Goal: Task Accomplishment & Management: Complete application form

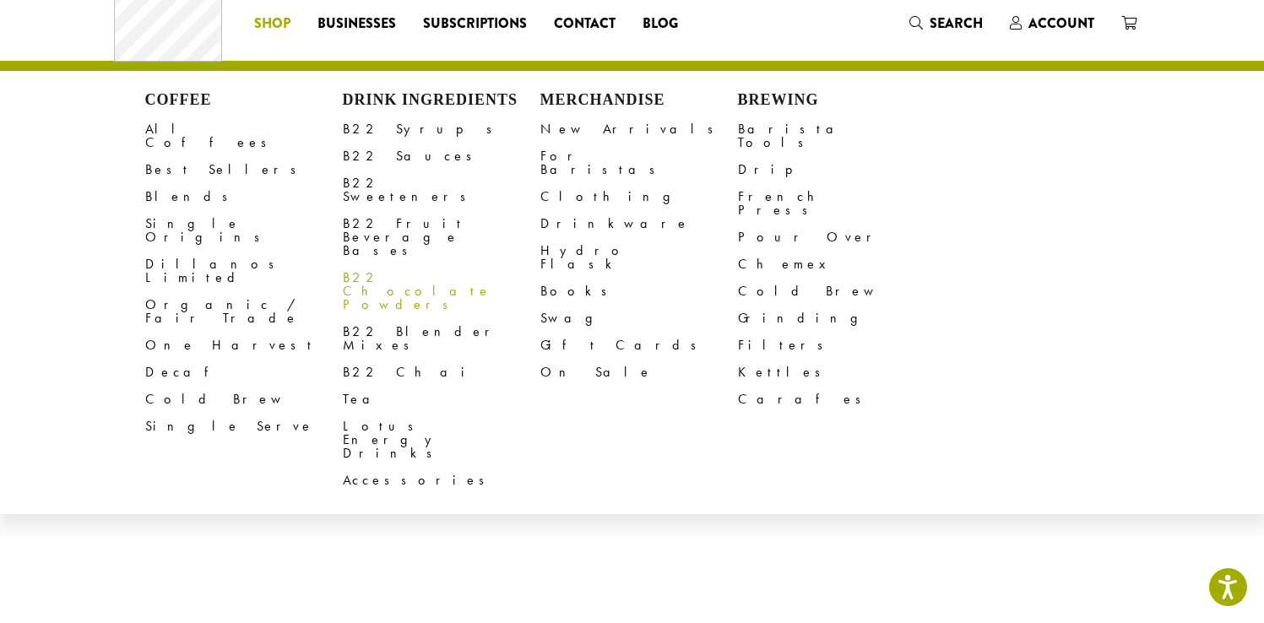
scroll to position [43, 0]
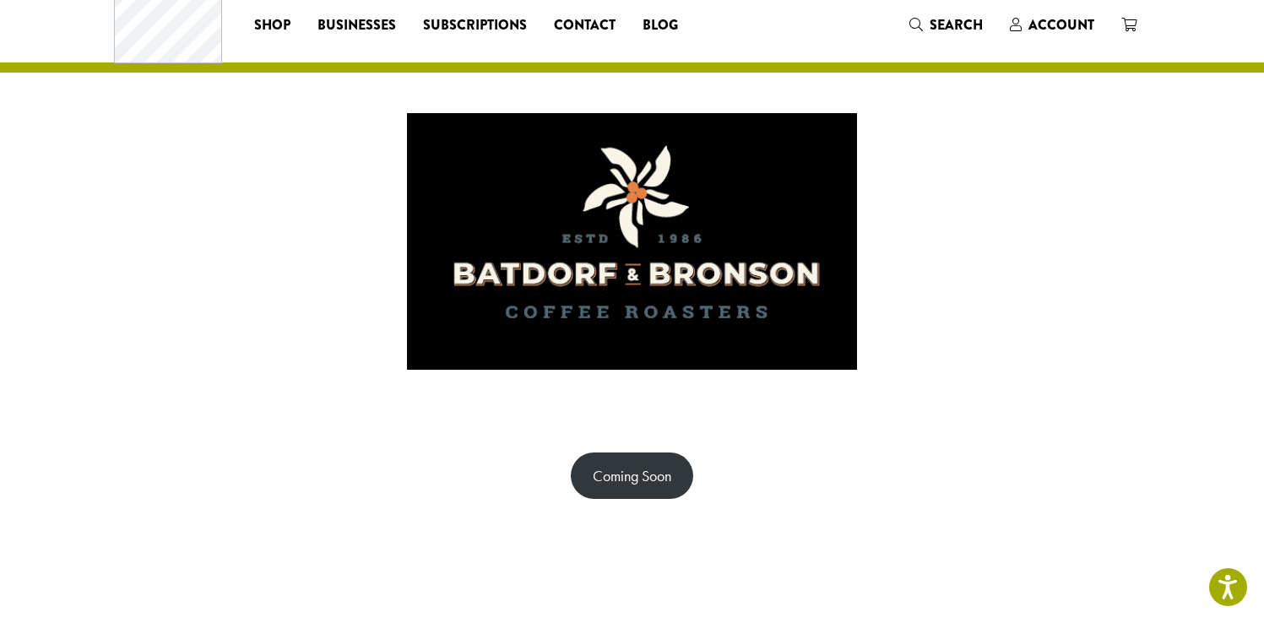
click at [388, 469] on div "Coming Soon" at bounding box center [632, 476] width 1013 height 46
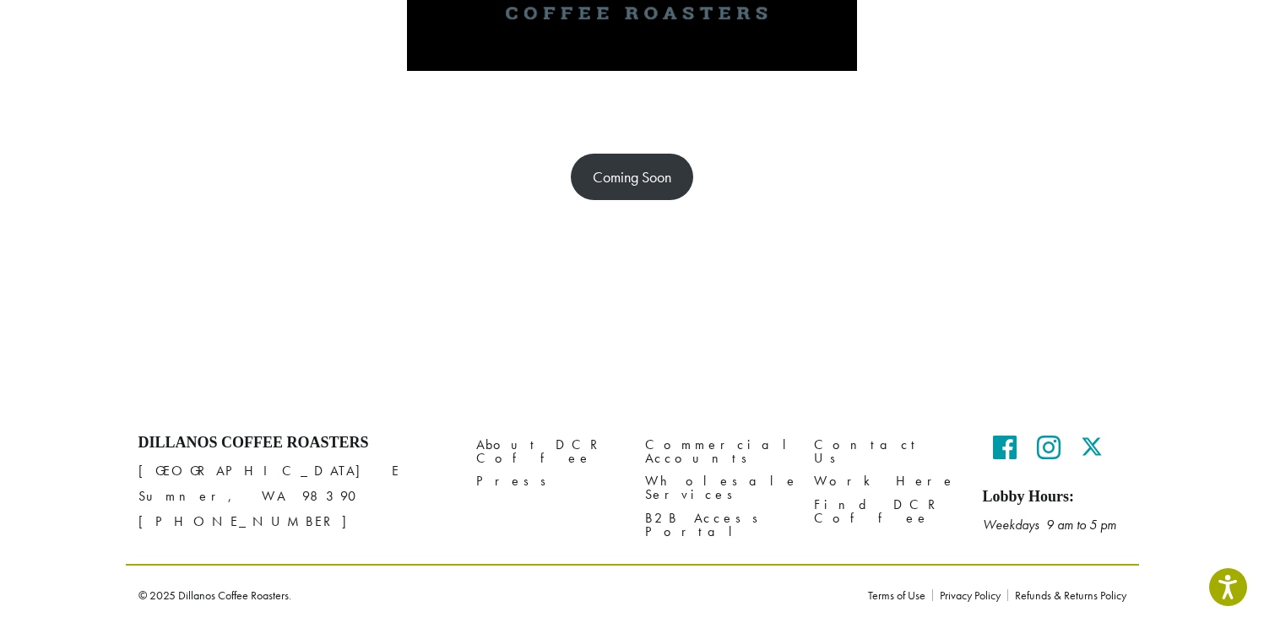
scroll to position [0, 0]
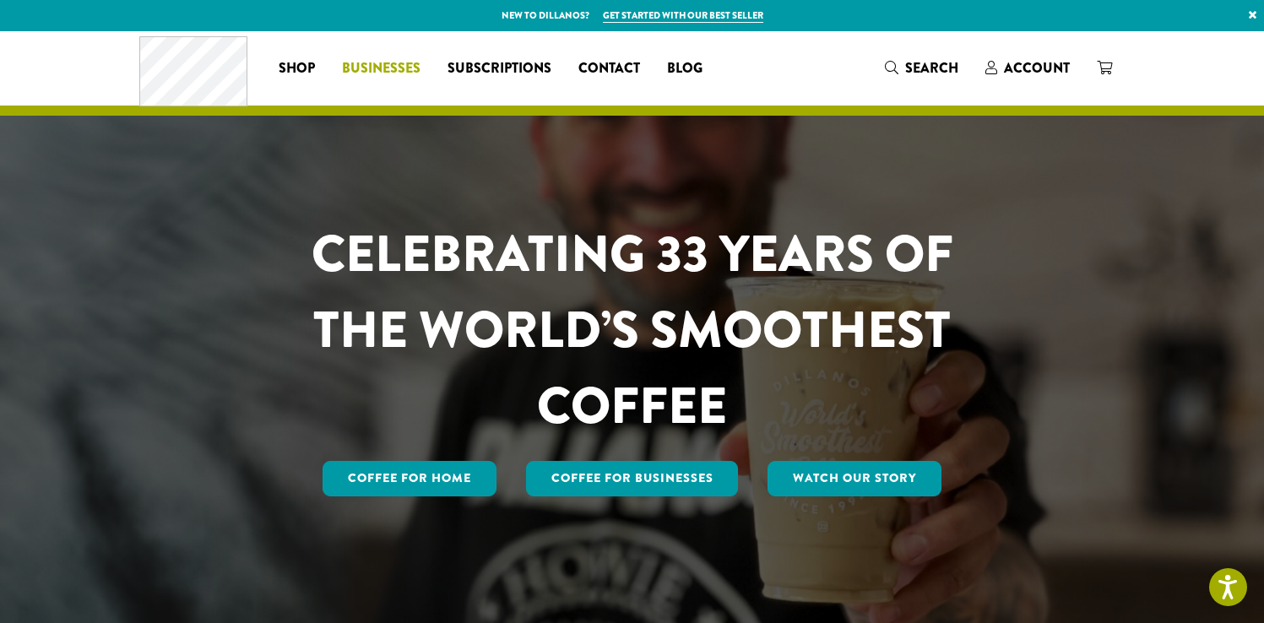
click at [361, 69] on span "Businesses" at bounding box center [381, 68] width 79 height 21
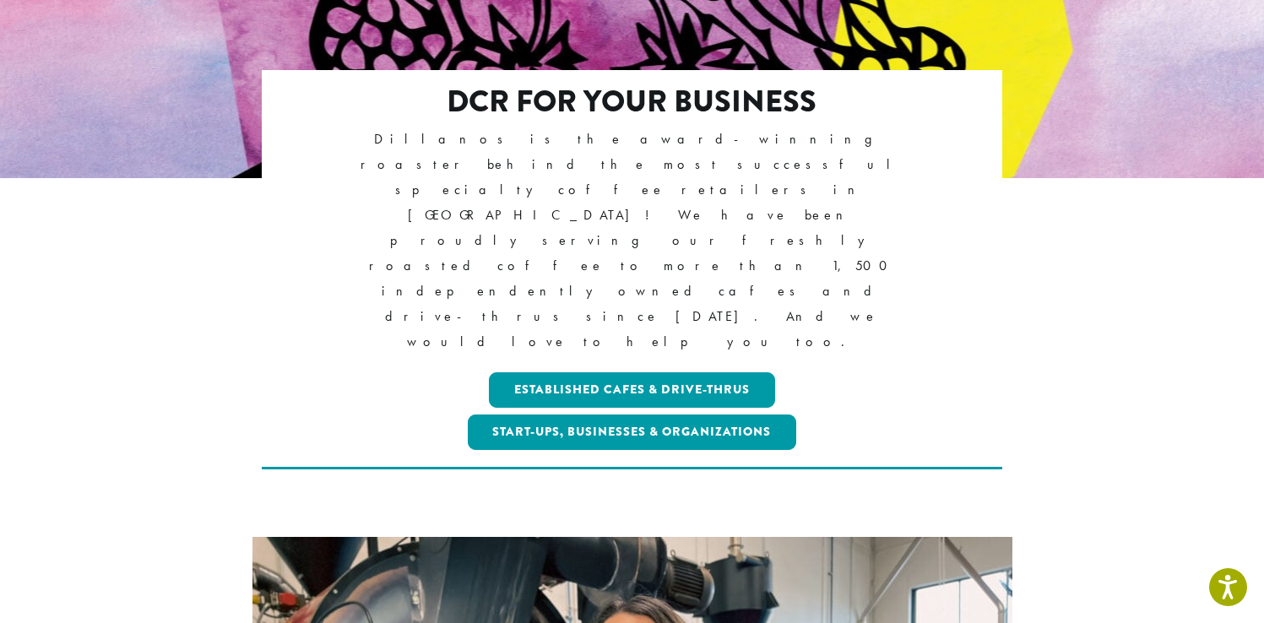
scroll to position [311, 0]
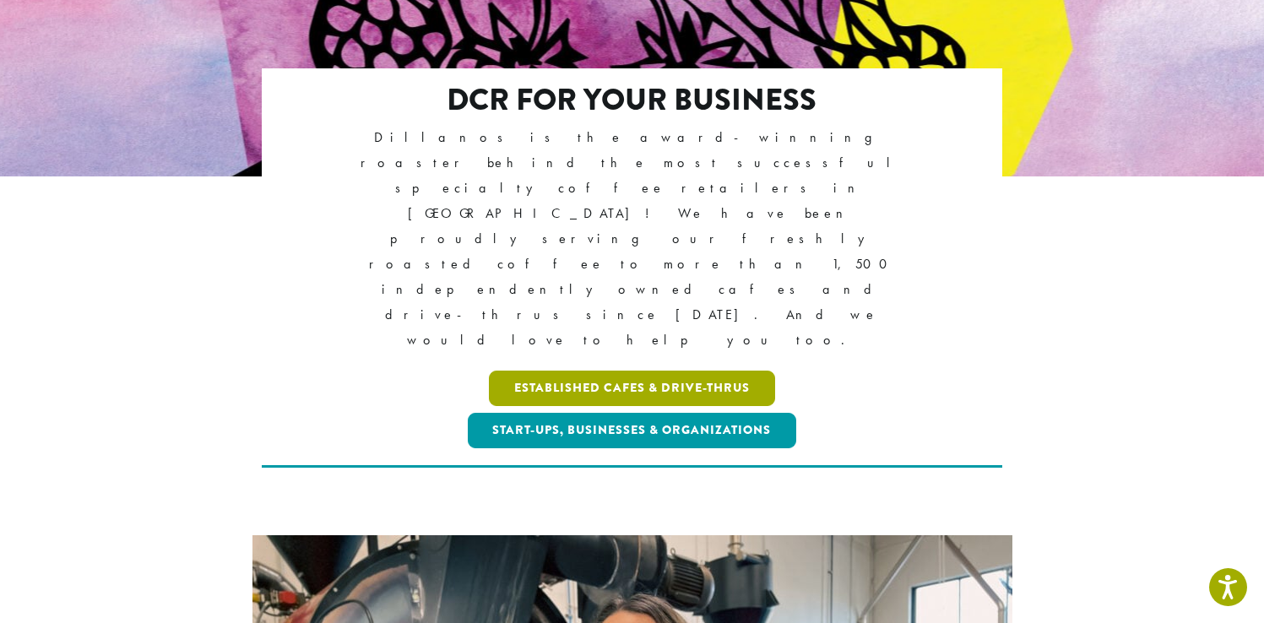
click at [638, 371] on link "Established Cafes & Drive-Thrus" at bounding box center [632, 388] width 286 height 35
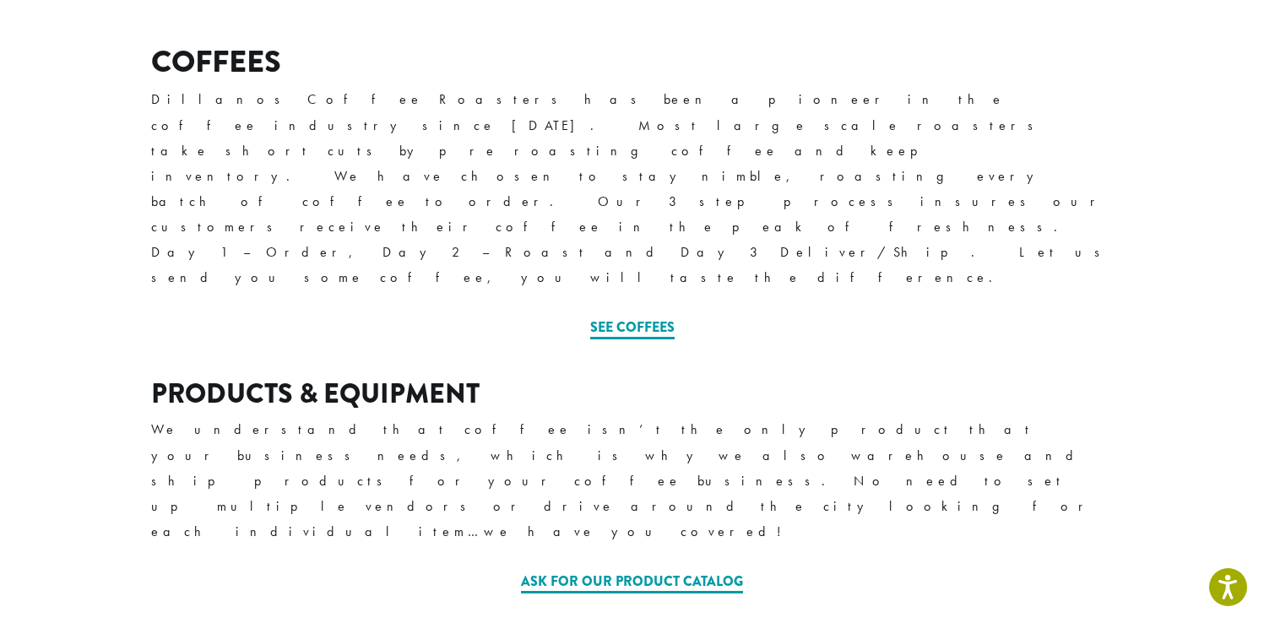
scroll to position [446, 0]
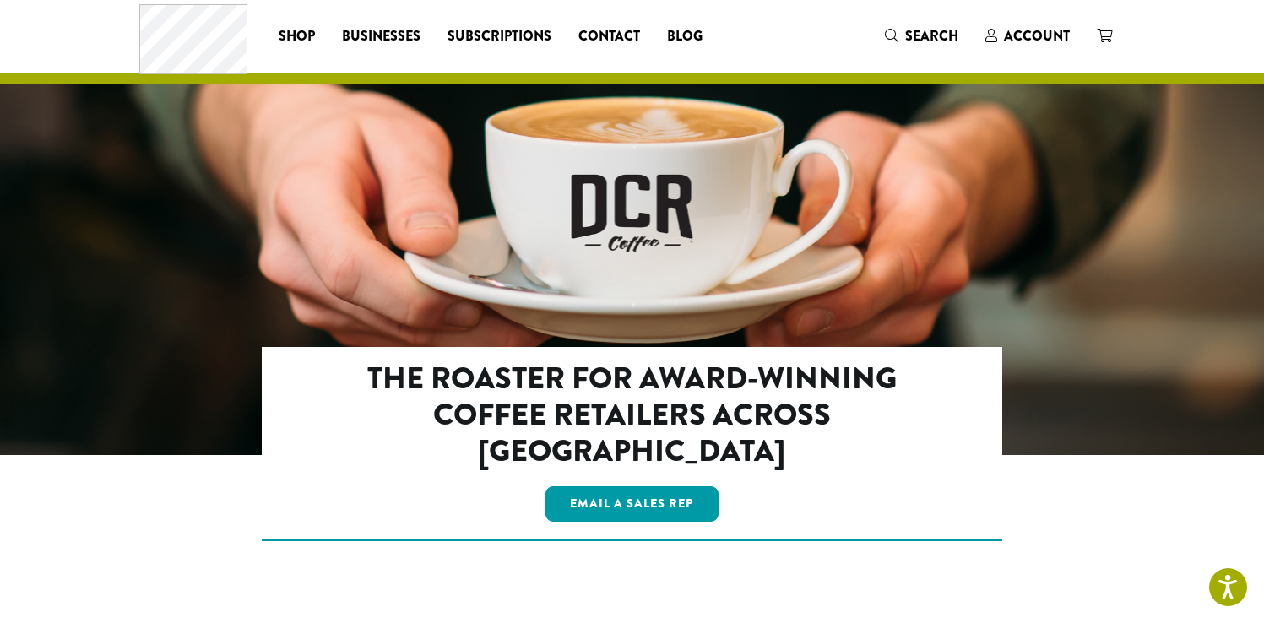
scroll to position [0, 0]
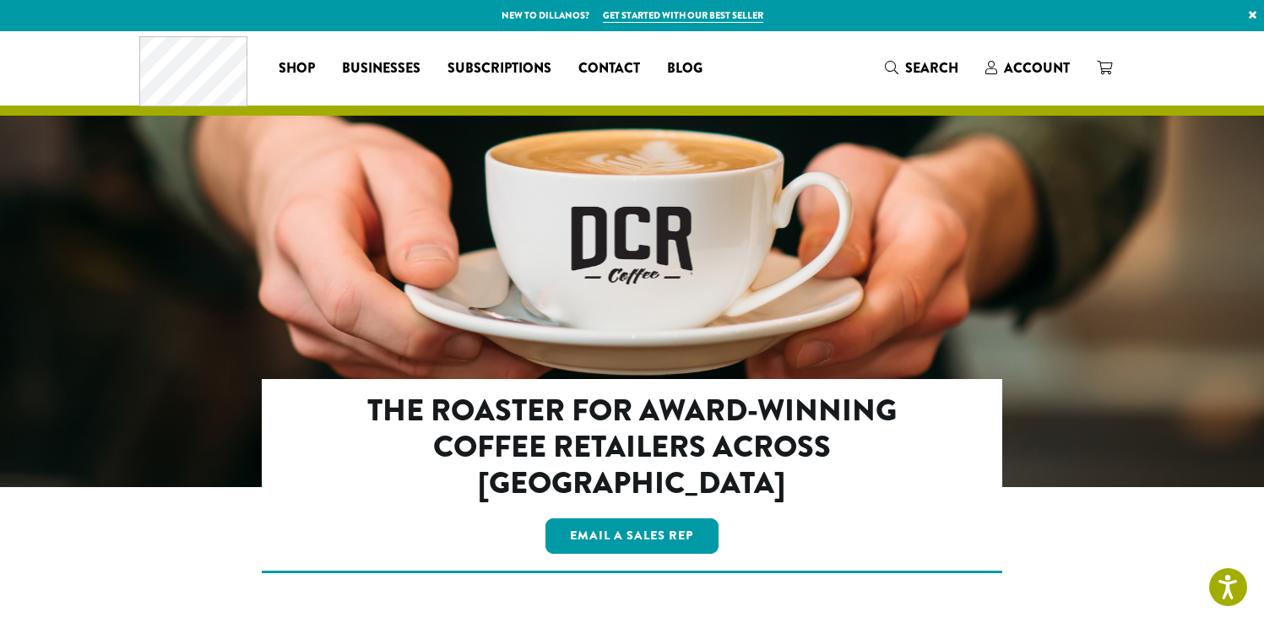
click at [600, 77] on span "Contact" at bounding box center [609, 68] width 62 height 21
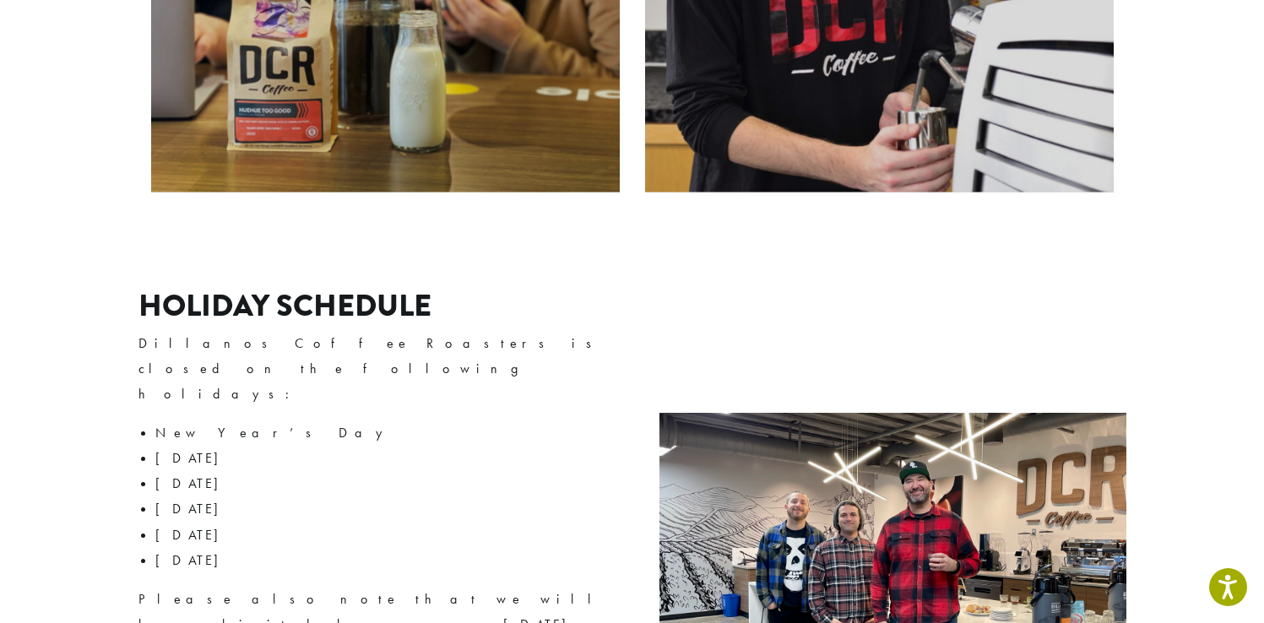
scroll to position [1643, 0]
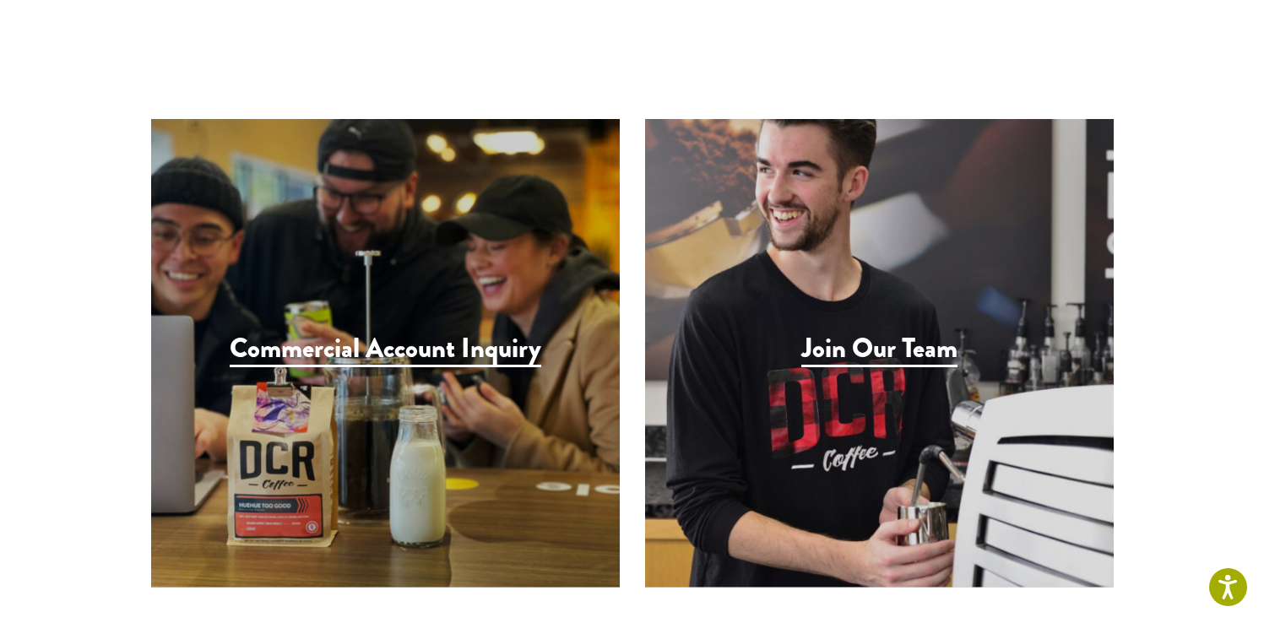
click at [379, 333] on h3 "Commercial Account Inquiry" at bounding box center [386, 350] width 312 height 35
